Goal: Check status: Check status

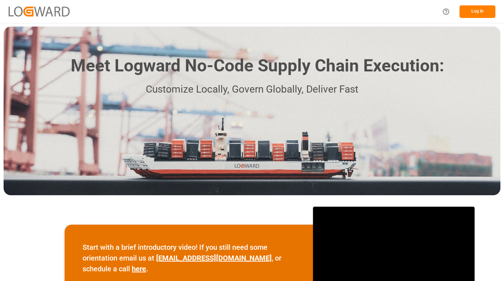
click at [482, 10] on button "Log In" at bounding box center [477, 11] width 36 height 13
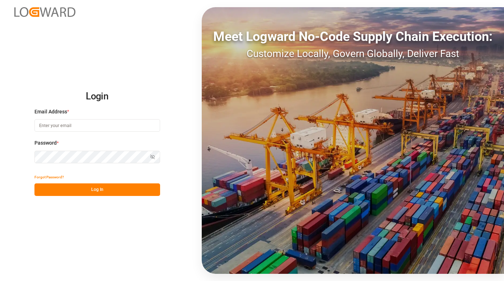
type input "[PERSON_NAME][EMAIL_ADDRESS][PERSON_NAME][DOMAIN_NAME]"
click at [100, 189] on button "Log In" at bounding box center [97, 189] width 126 height 13
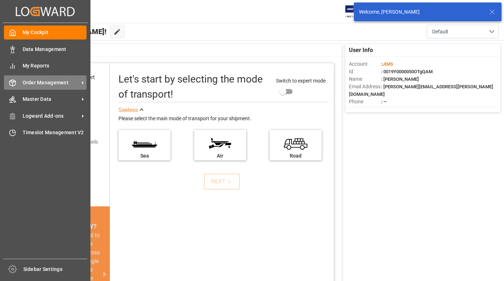
click at [52, 81] on span "Order Management" at bounding box center [51, 83] width 57 height 8
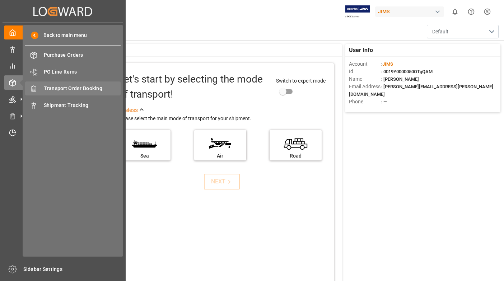
click at [91, 86] on span "Transport Order Booking" at bounding box center [82, 89] width 77 height 8
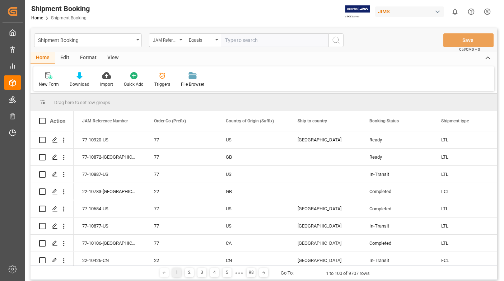
click at [249, 40] on input "text" at bounding box center [275, 40] width 108 height 14
type input "22-9678-MY"
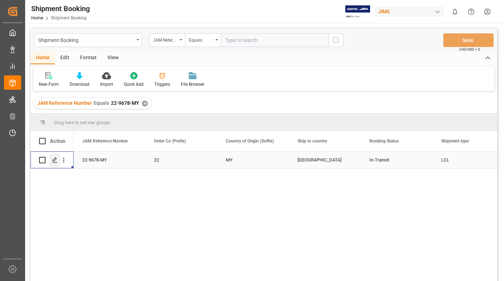
click at [55, 159] on icon "Press SPACE to select this row." at bounding box center [55, 160] width 6 height 6
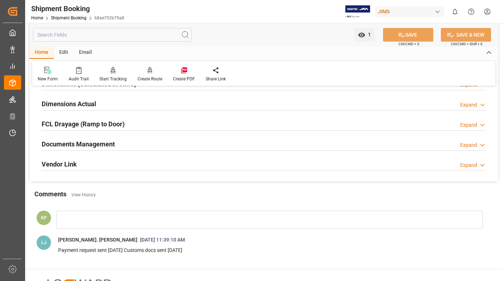
scroll to position [170, 0]
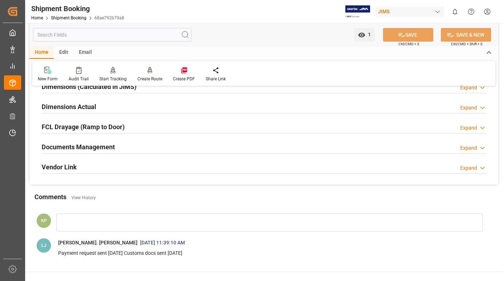
click at [469, 147] on div "Expand" at bounding box center [468, 148] width 17 height 8
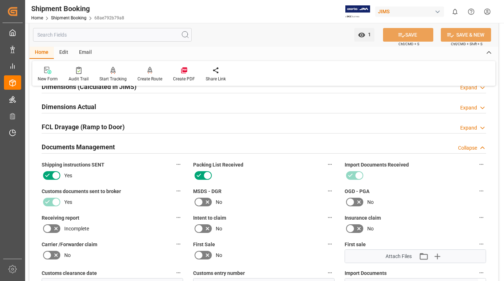
scroll to position [278, 0]
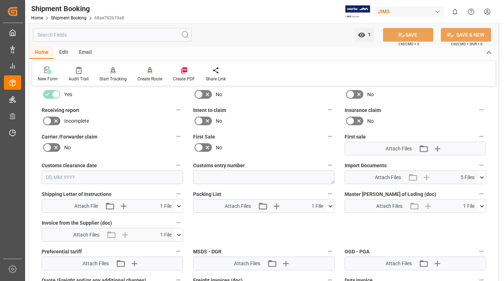
click at [482, 177] on icon at bounding box center [482, 178] width 8 height 8
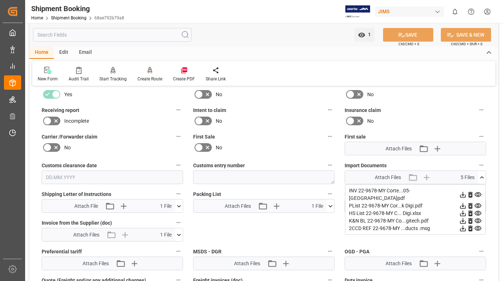
scroll to position [314, 0]
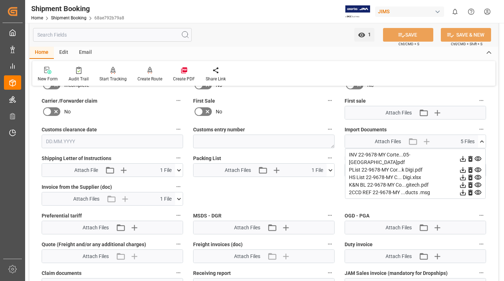
click at [463, 155] on icon at bounding box center [463, 159] width 8 height 8
click at [436, 69] on div "New Form Audit Trail Start Tracking Create Empty Shipment Tracking Create Route…" at bounding box center [263, 73] width 463 height 25
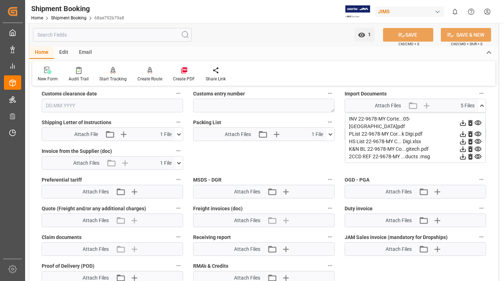
click at [462, 154] on icon at bounding box center [463, 157] width 6 height 6
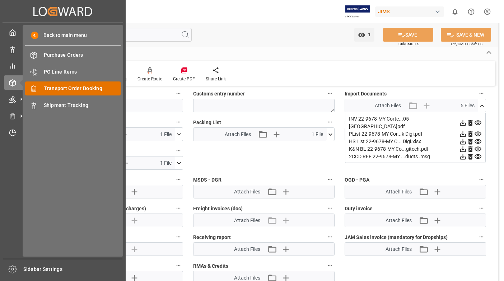
click at [67, 88] on span "Transport Order Booking" at bounding box center [82, 89] width 77 height 8
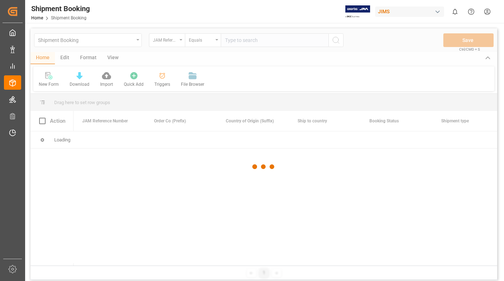
click at [251, 40] on div at bounding box center [264, 166] width 467 height 277
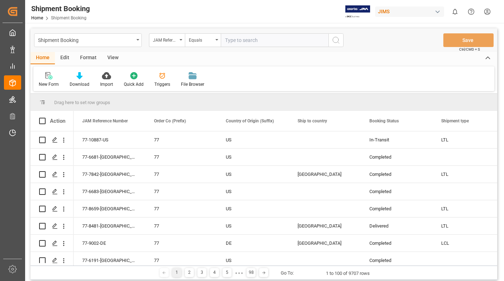
click at [252, 40] on input "text" at bounding box center [275, 40] width 108 height 14
type input "22-10577-MY"
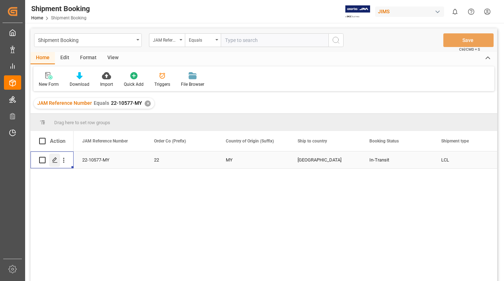
click at [55, 159] on icon "Press SPACE to select this row." at bounding box center [55, 160] width 6 height 6
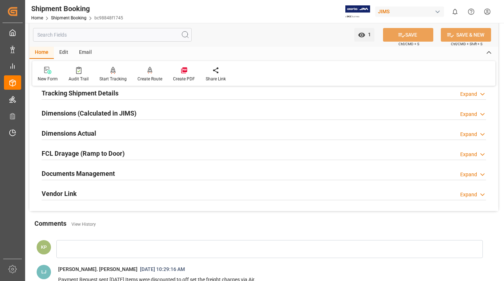
scroll to position [179, 0]
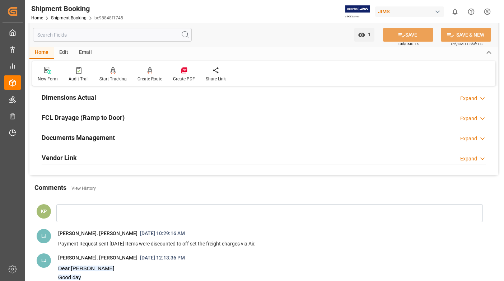
click at [472, 136] on div "Expand" at bounding box center [468, 139] width 17 height 8
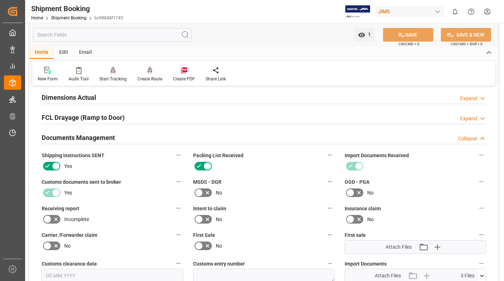
scroll to position [323, 0]
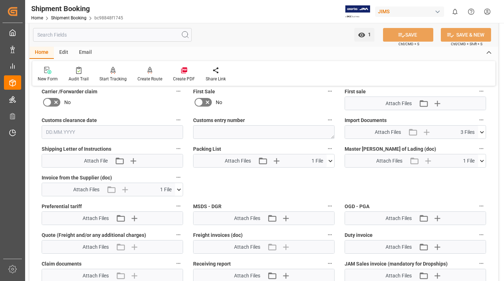
click at [480, 131] on icon at bounding box center [482, 132] width 4 height 2
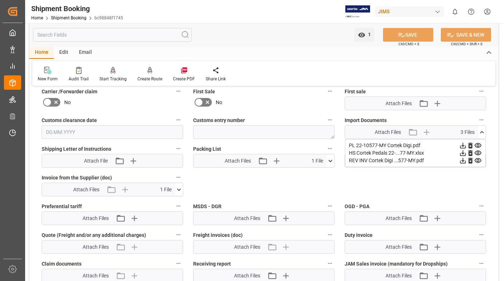
click at [463, 160] on icon at bounding box center [463, 161] width 6 height 6
click at [459, 176] on div "Quote Ready In-Transit Delivered Completed Cancelled References Expand JAM Refe…" at bounding box center [263, 55] width 469 height 572
click at [463, 159] on icon at bounding box center [463, 161] width 6 height 6
click at [486, 11] on html "Created by potrace 1.15, written by [PERSON_NAME] [DATE]-[DATE] Created by potr…" at bounding box center [252, 140] width 504 height 281
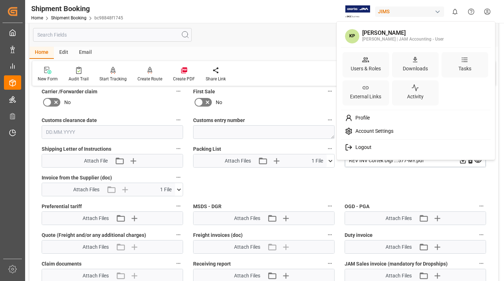
click at [363, 146] on span "Logout" at bounding box center [361, 147] width 19 height 6
